Goal: Complete application form: Complete application form

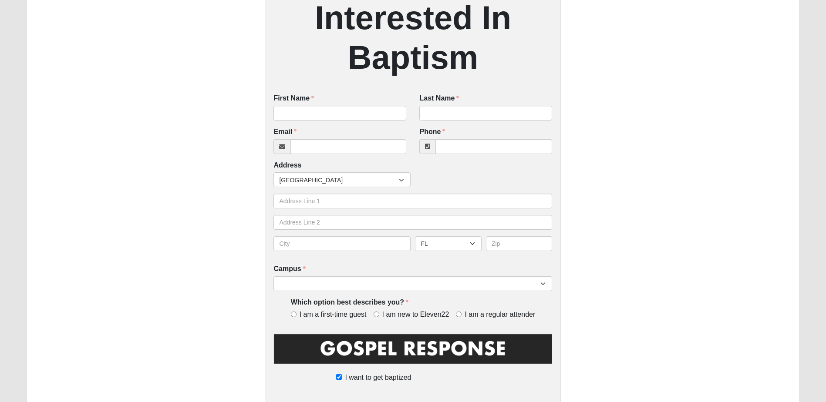
scroll to position [155, 0]
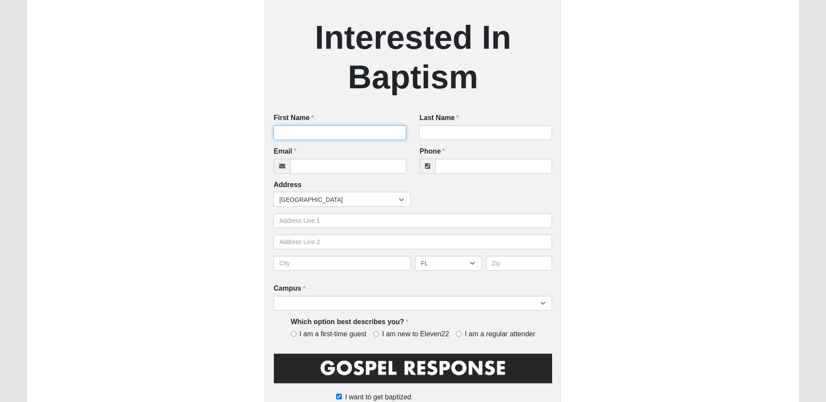
click at [328, 137] on input "First Name" at bounding box center [339, 132] width 133 height 15
type input "Dell Barley"
type input "Barley"
type input "[EMAIL_ADDRESS][DOMAIN_NAME]"
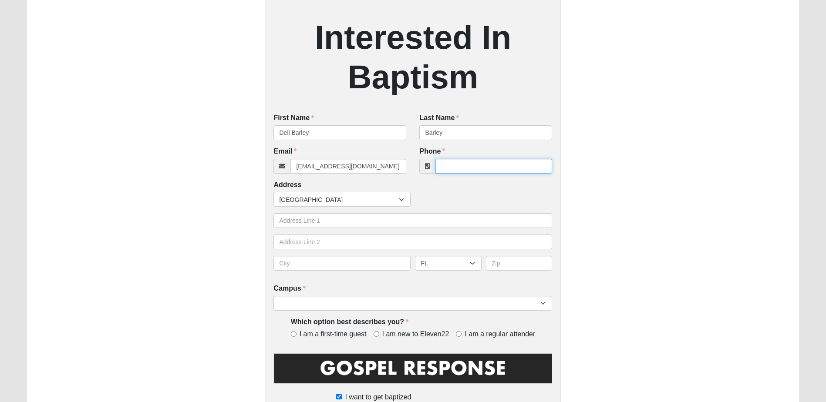
type input "6092878640"
type input "[STREET_ADDRESS]"
type input "Kingsland"
select select "GA"
type input "31548"
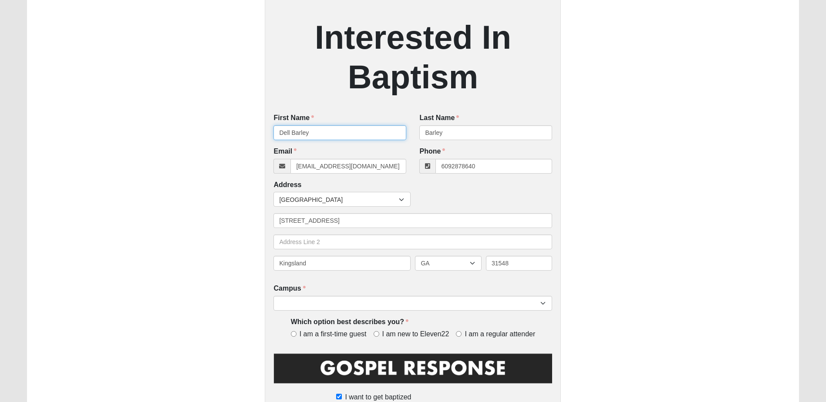
type input "[PHONE_NUMBER]"
type input "Dell Barley"
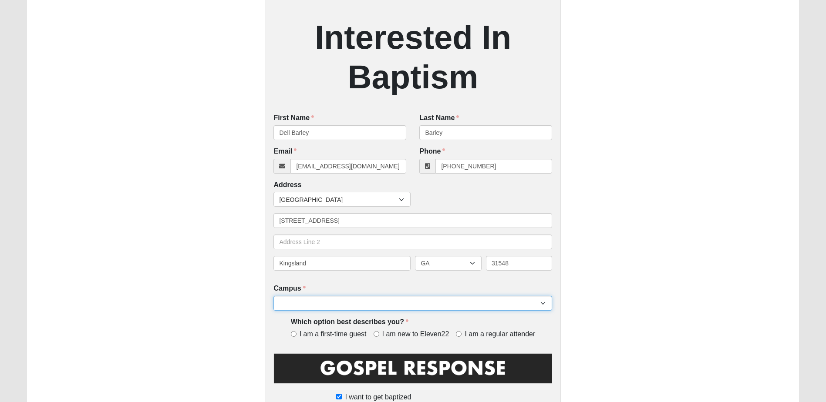
click at [344, 304] on select "Arlington Baymeadows Eleven22 Online [PERSON_NAME][GEOGRAPHIC_DATA] Jesup [GEOG…" at bounding box center [412, 303] width 279 height 15
select select "17"
click at [273, 297] on select "Arlington Baymeadows Eleven22 Online [PERSON_NAME][GEOGRAPHIC_DATA] Jesup [GEOG…" at bounding box center [412, 303] width 279 height 15
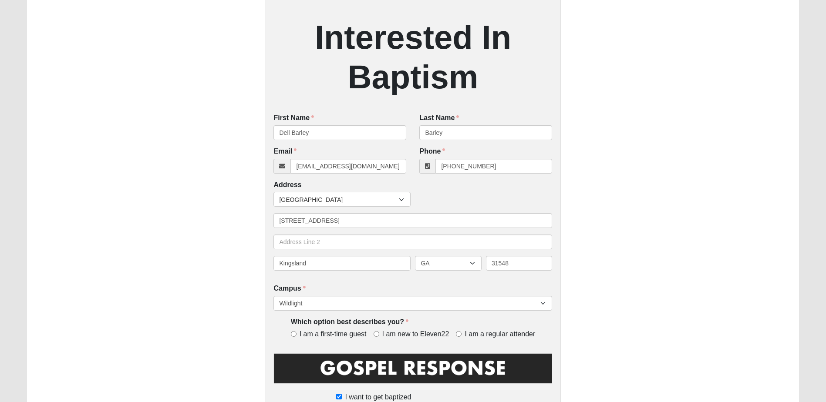
click at [226, 289] on div "Interested In Baptism First Name [PERSON_NAME] First Name is required. Last Nam…" at bounding box center [413, 174] width 772 height 566
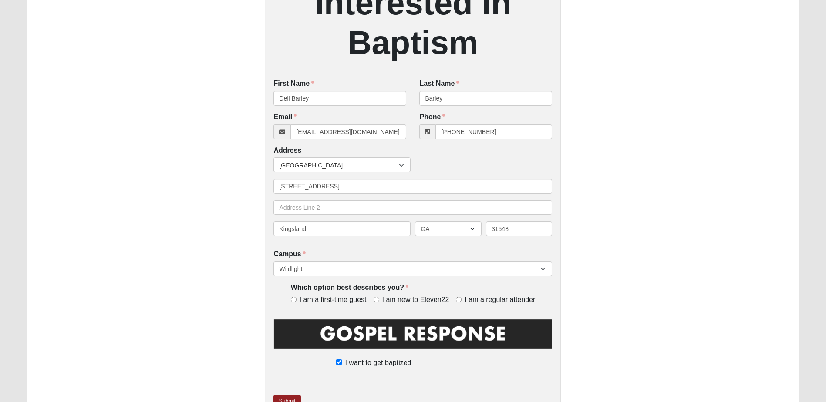
scroll to position [242, 0]
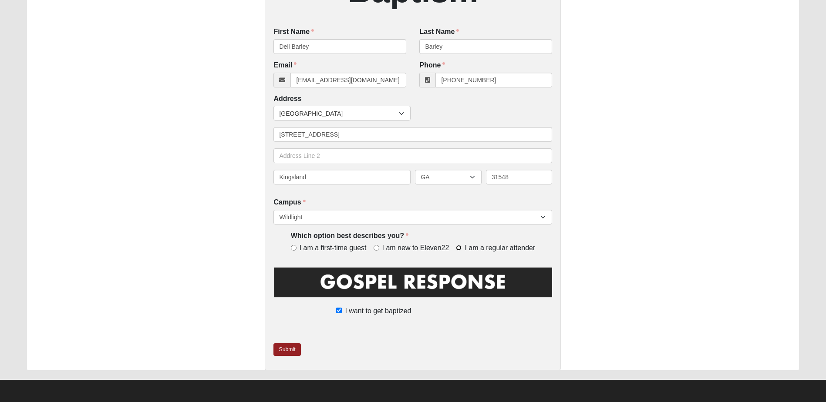
click at [459, 247] on input "I am a regular attender" at bounding box center [459, 248] width 6 height 6
radio input "true"
click at [290, 354] on link "Submit" at bounding box center [286, 350] width 27 height 13
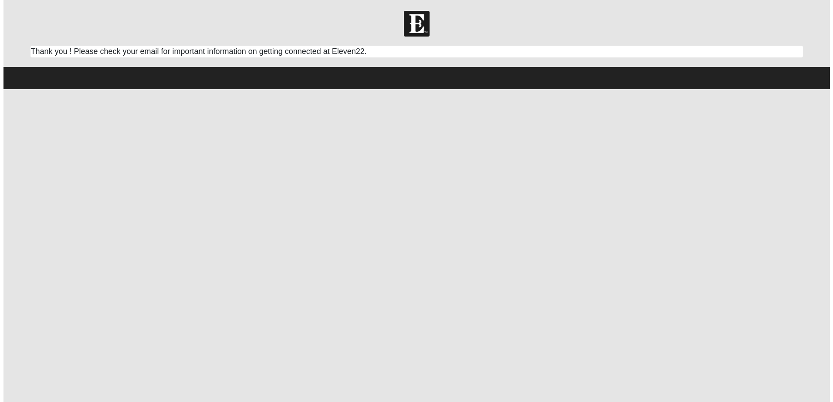
scroll to position [0, 0]
